Goal: Information Seeking & Learning: Learn about a topic

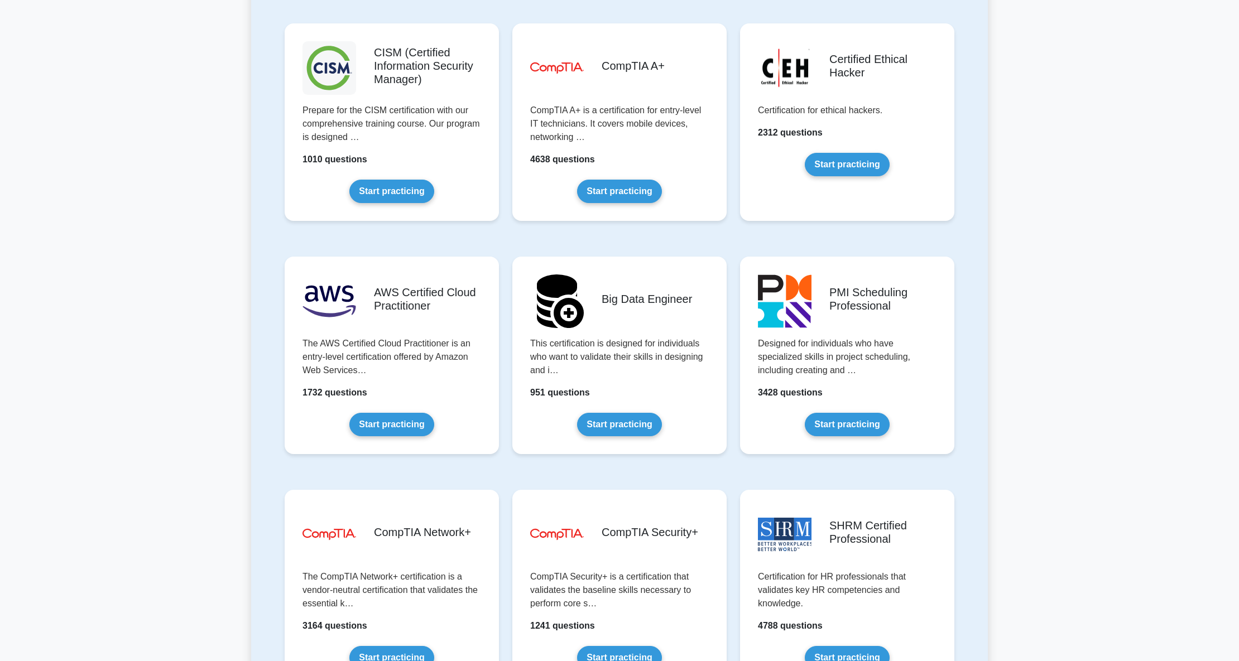
scroll to position [1637, 0]
click at [376, 420] on link "Start practicing" at bounding box center [391, 421] width 84 height 23
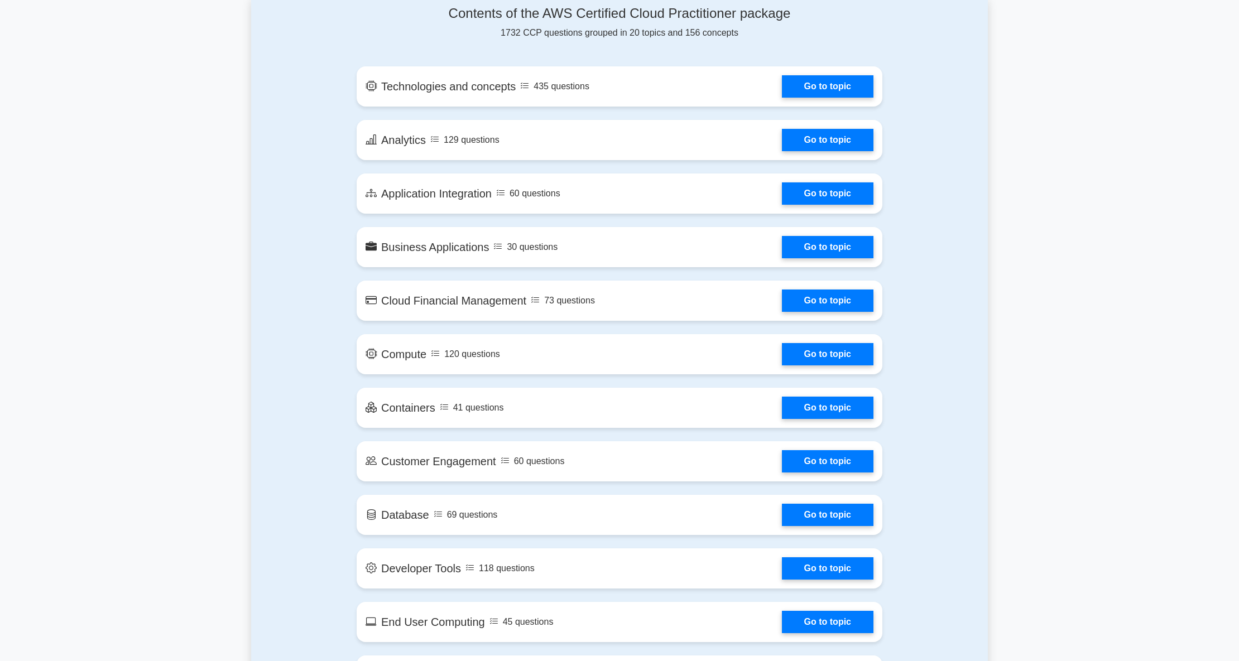
scroll to position [521, 0]
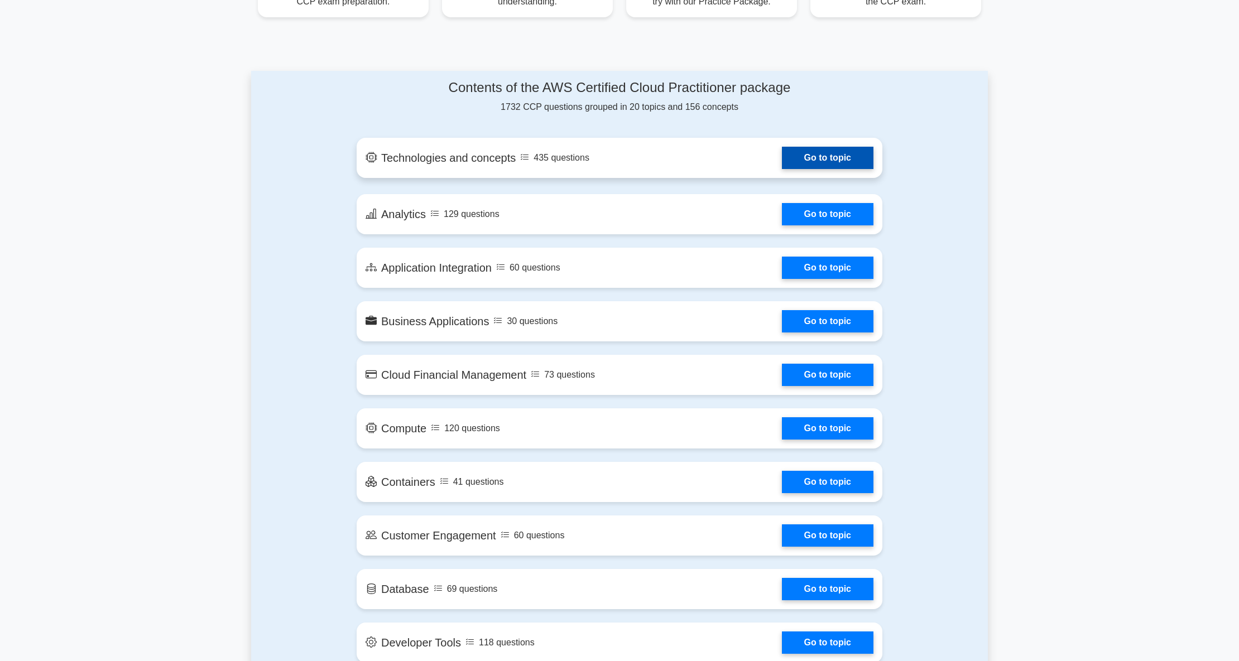
click at [815, 154] on link "Go to topic" at bounding box center [828, 158] width 92 height 22
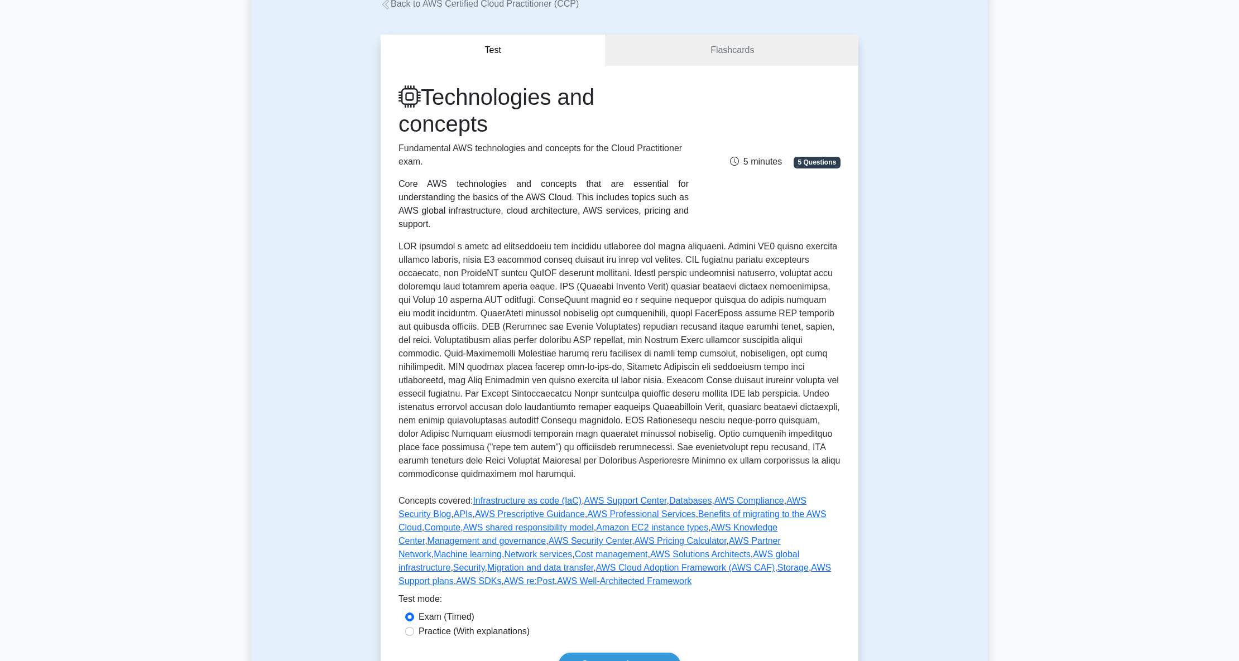
scroll to position [148, 0]
